Goal: Find specific page/section: Find specific page/section

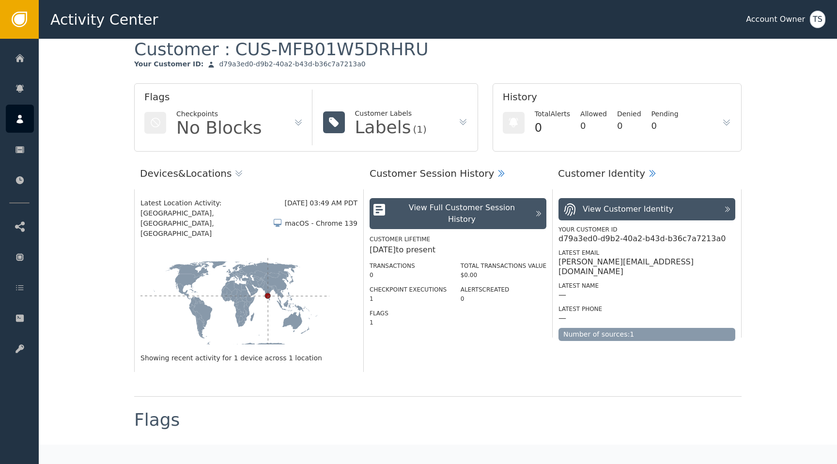
scroll to position [26, 0]
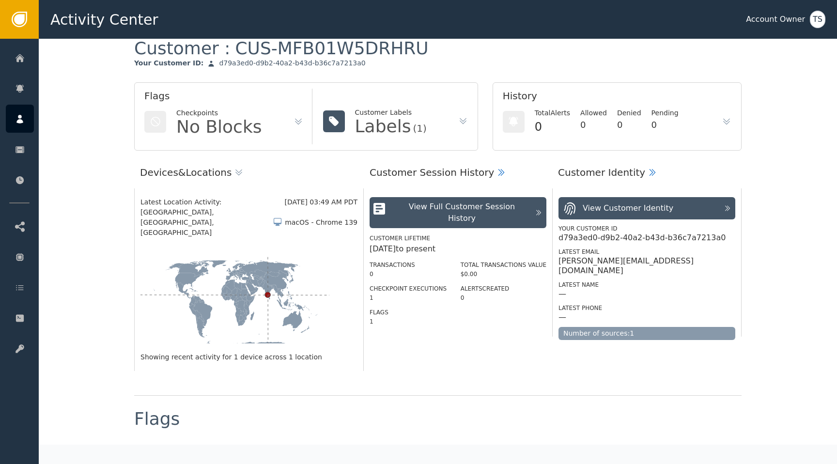
click at [458, 122] on icon at bounding box center [463, 121] width 10 height 10
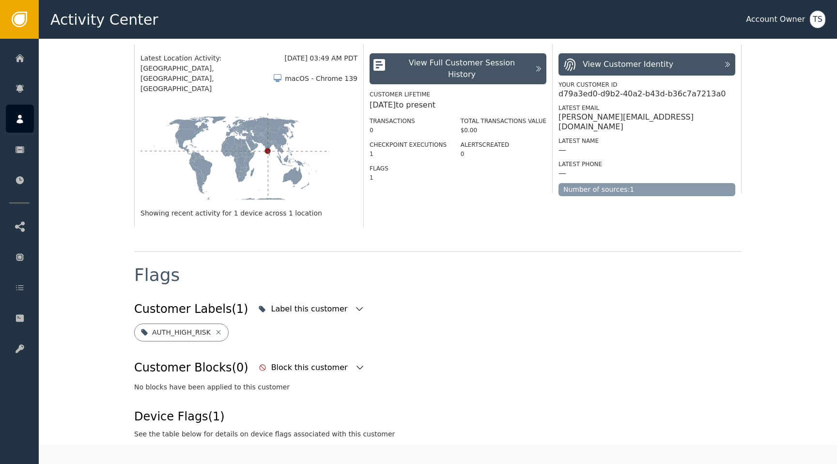
scroll to position [0, 0]
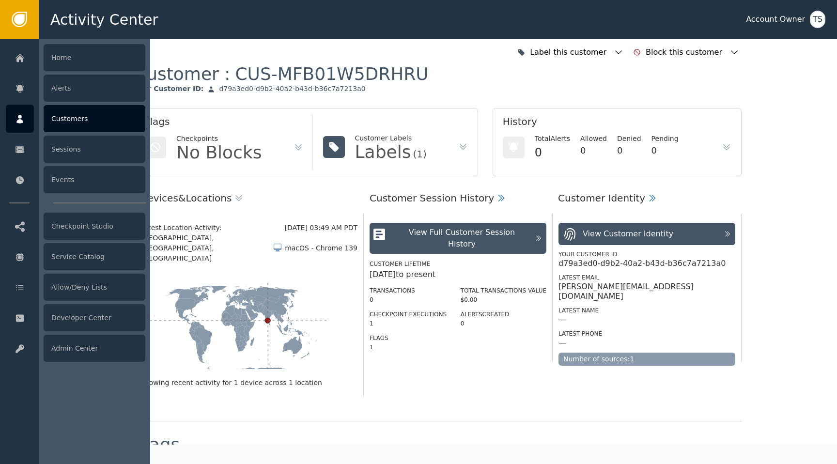
click at [22, 120] on icon at bounding box center [19, 119] width 7 height 9
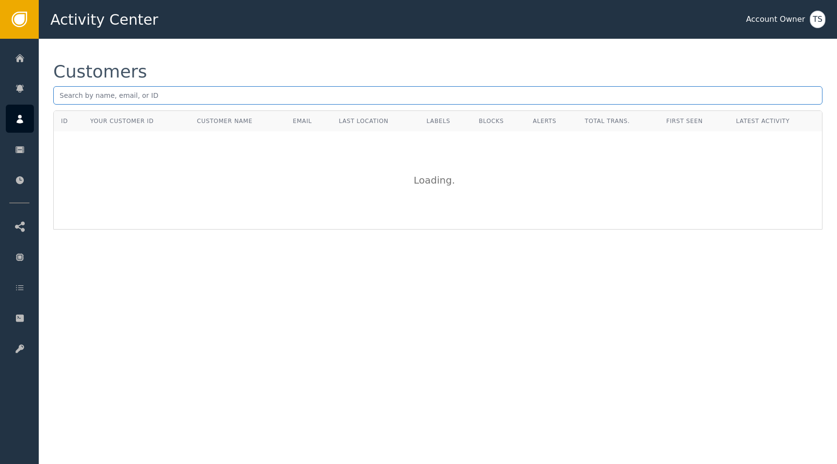
click at [194, 101] on input "text" at bounding box center [438, 95] width 770 height 18
type input "[PERSON_NAME]"
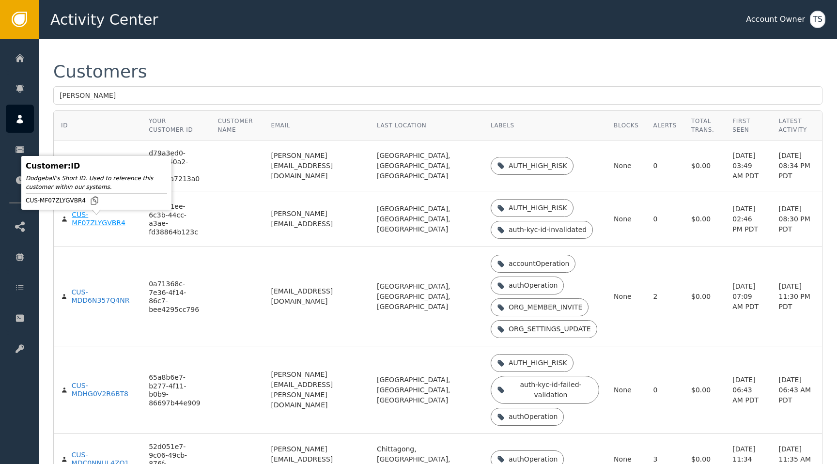
click at [106, 226] on div "CUS-MF07ZLYGVBR4" at bounding box center [103, 219] width 63 height 17
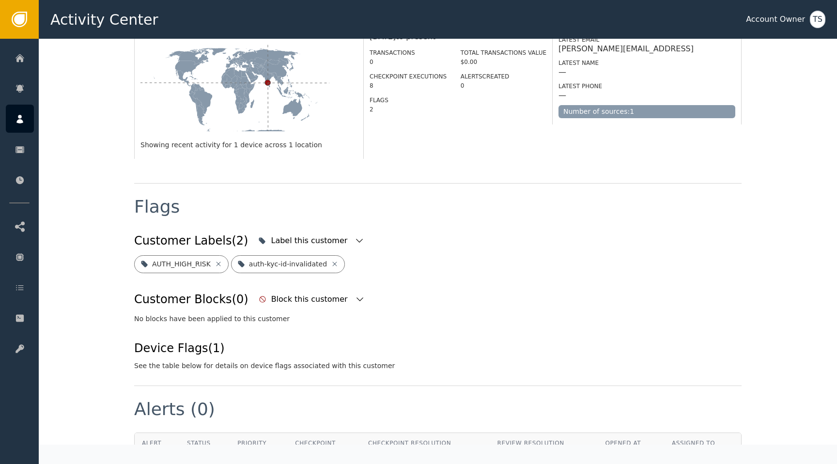
scroll to position [238, 0]
click at [333, 262] on icon at bounding box center [335, 264] width 4 height 4
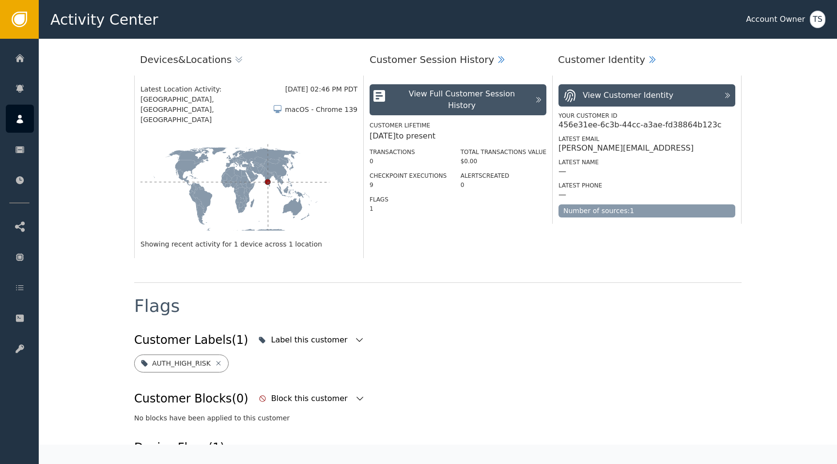
scroll to position [139, 0]
